Goal: Information Seeking & Learning: Check status

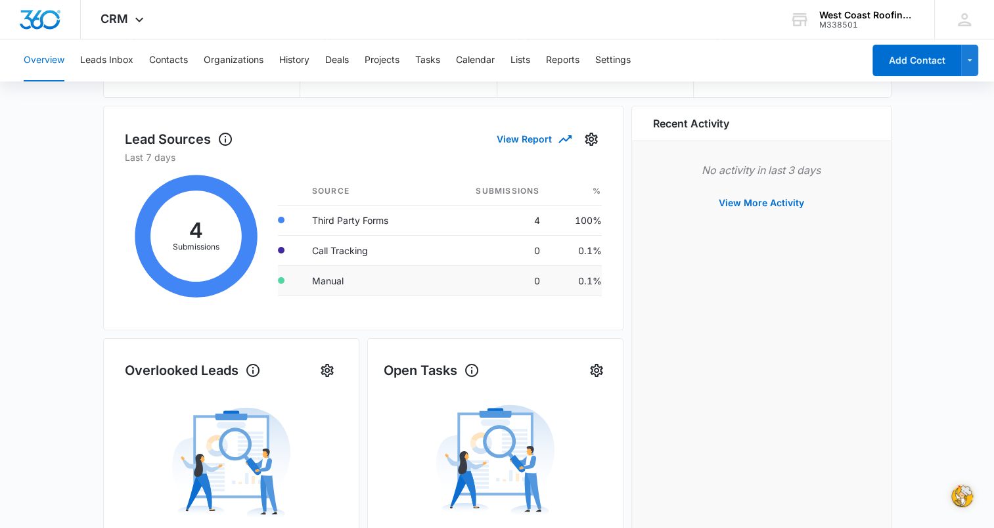
scroll to position [197, 0]
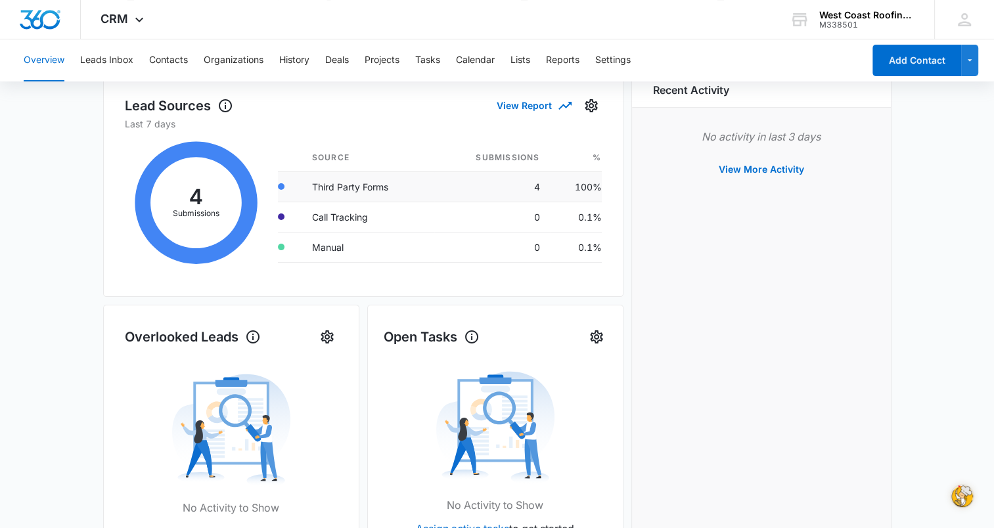
click at [357, 187] on td "Third Party Forms" at bounding box center [368, 186] width 133 height 30
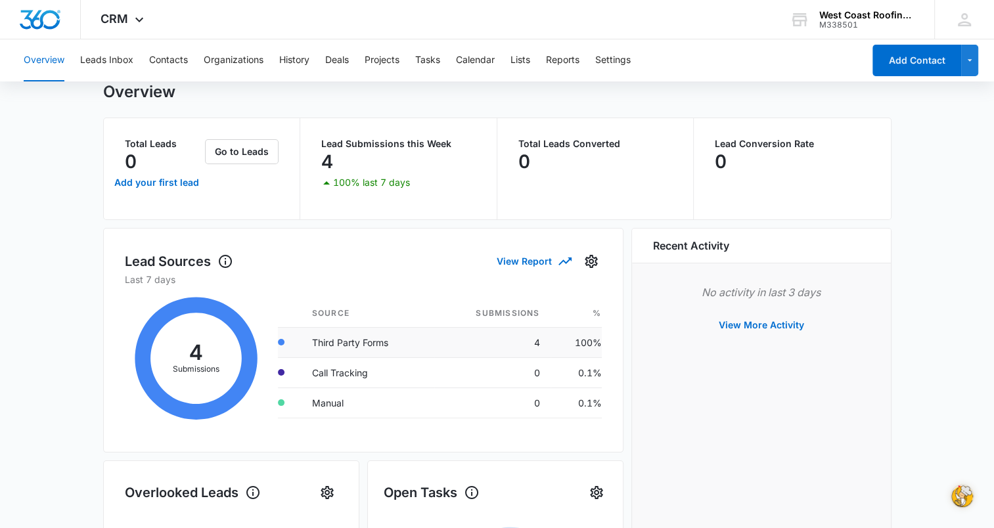
scroll to position [0, 0]
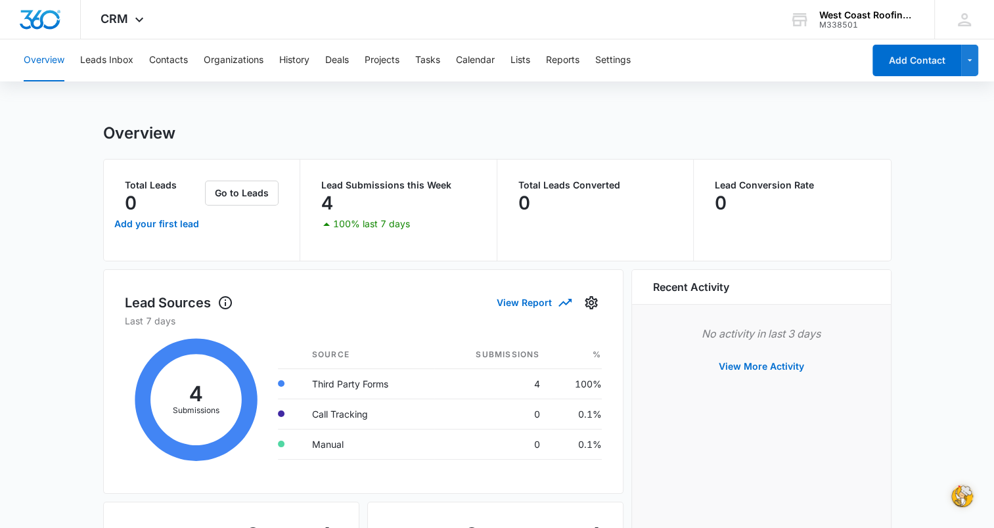
click at [326, 202] on p "4" at bounding box center [327, 202] width 12 height 21
click at [516, 307] on button "View Report" at bounding box center [534, 302] width 74 height 23
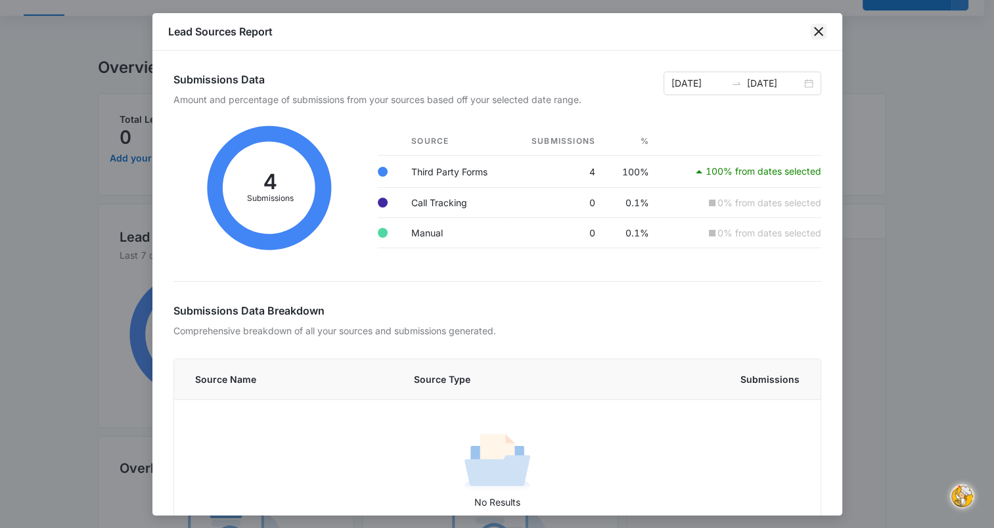
click at [820, 27] on icon "close" at bounding box center [819, 32] width 16 height 16
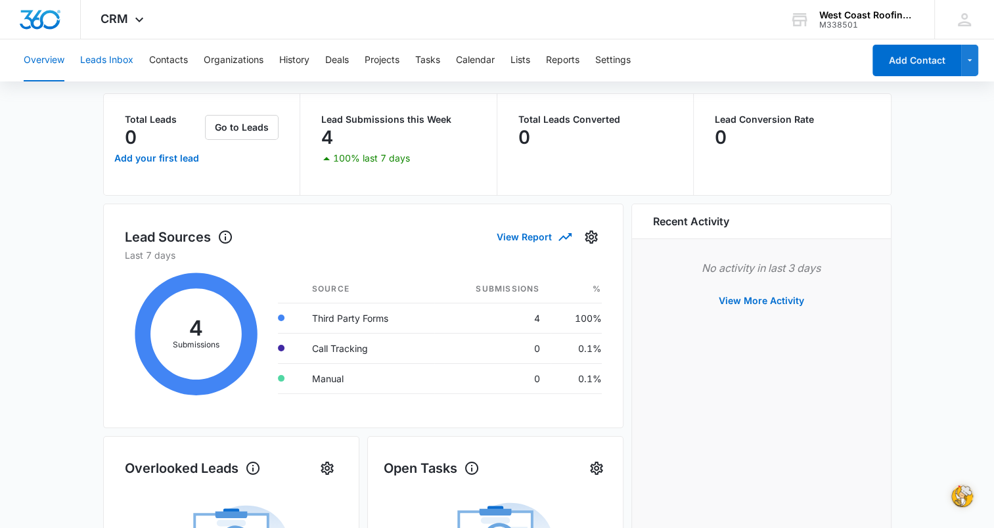
click at [116, 52] on button "Leads Inbox" at bounding box center [106, 60] width 53 height 42
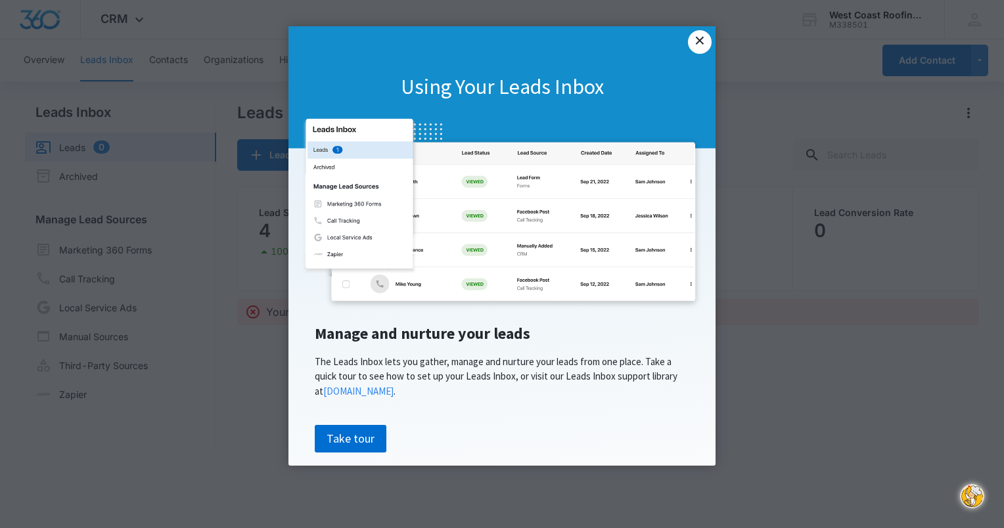
click at [698, 43] on link "×" at bounding box center [700, 42] width 24 height 24
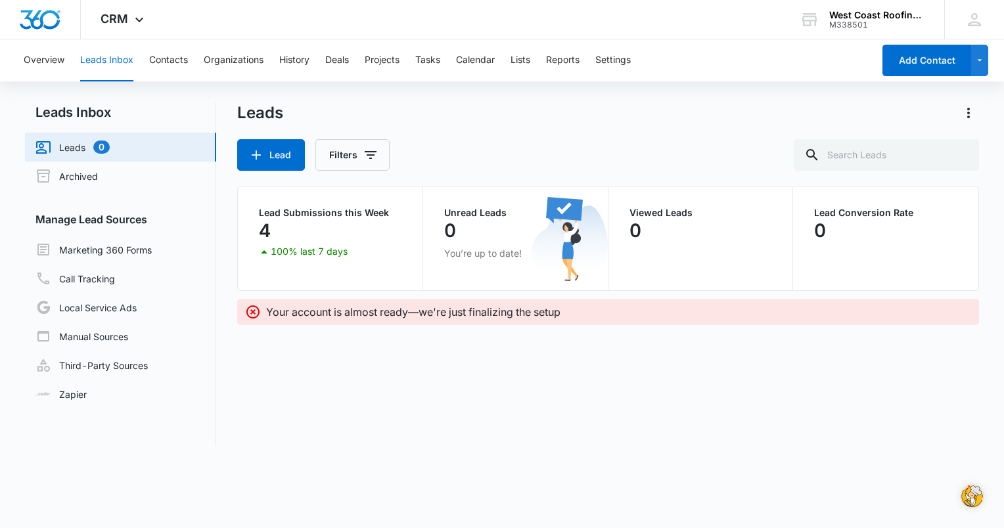
click at [268, 231] on p "4" at bounding box center [265, 230] width 12 height 21
click at [46, 57] on button "Overview" at bounding box center [44, 60] width 41 height 42
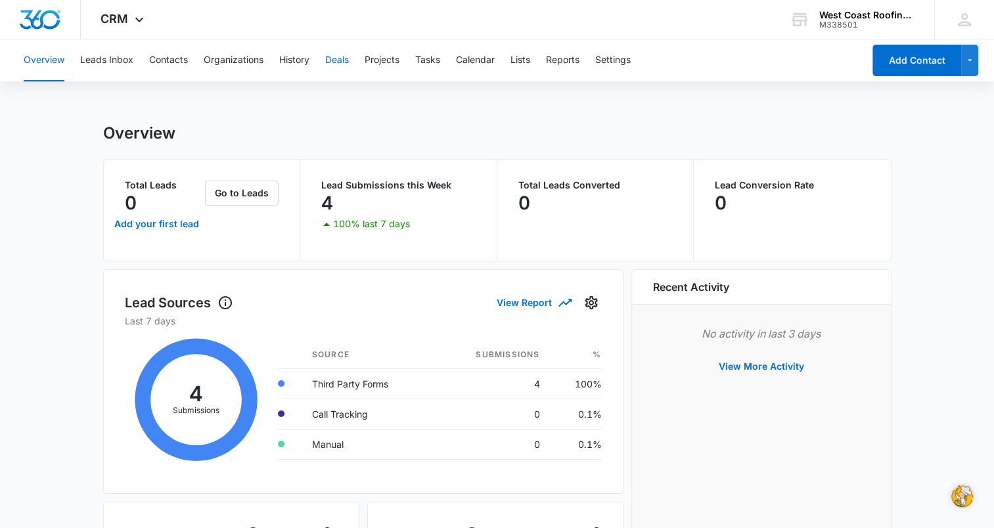
click at [341, 60] on button "Deals" at bounding box center [337, 60] width 24 height 42
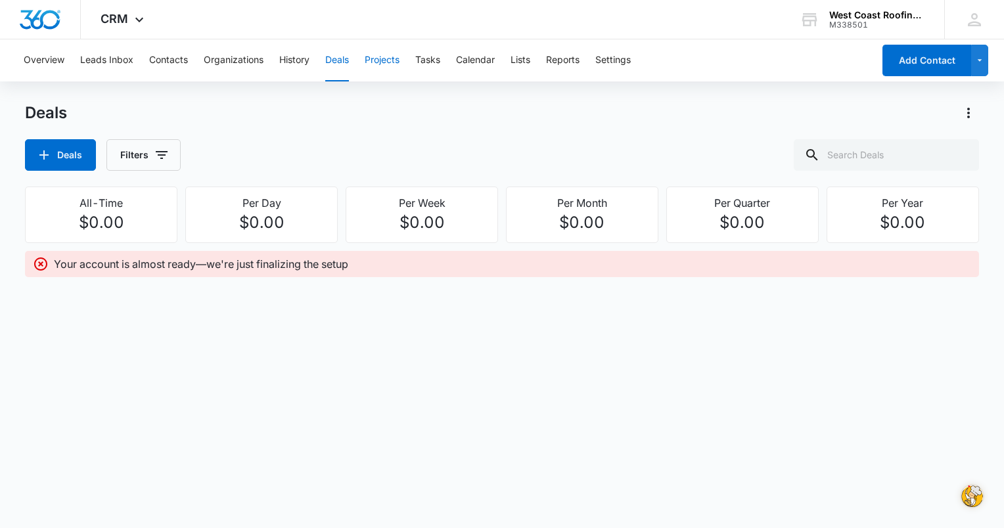
click at [376, 60] on button "Projects" at bounding box center [382, 60] width 35 height 42
click at [53, 64] on button "Overview" at bounding box center [44, 60] width 41 height 42
